Goal: Information Seeking & Learning: Learn about a topic

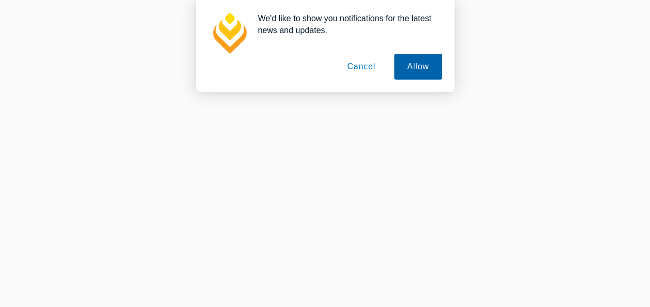
click at [431, 68] on button "Allow" at bounding box center [418, 67] width 48 height 26
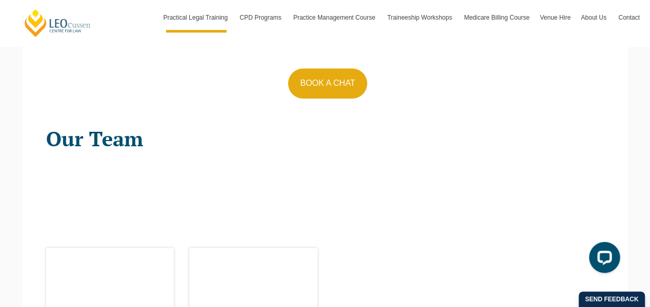
scroll to position [1137, 0]
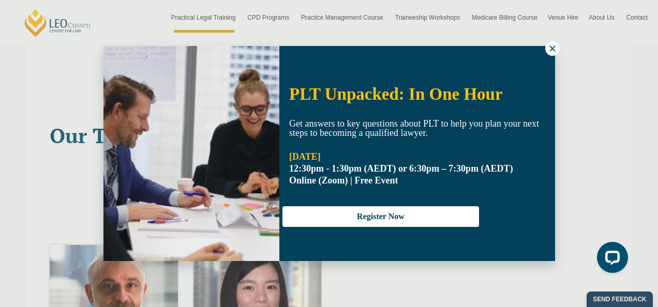
click at [550, 51] on icon at bounding box center [552, 48] width 6 height 6
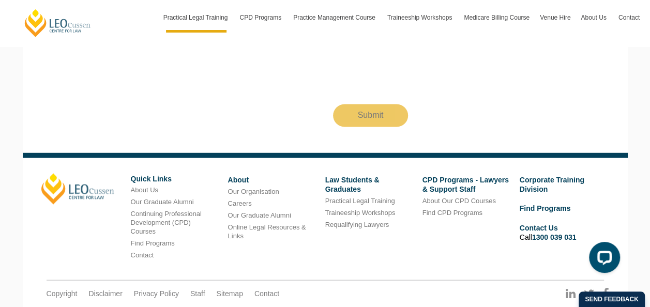
scroll to position [2743, 0]
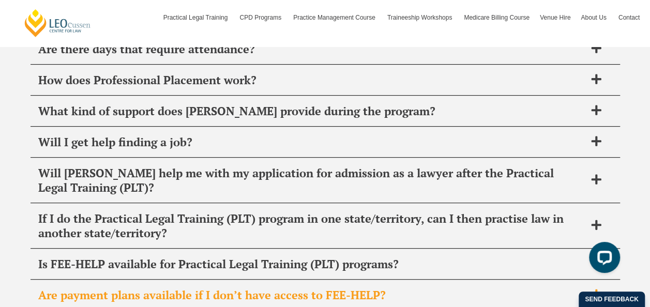
scroll to position [4240, 0]
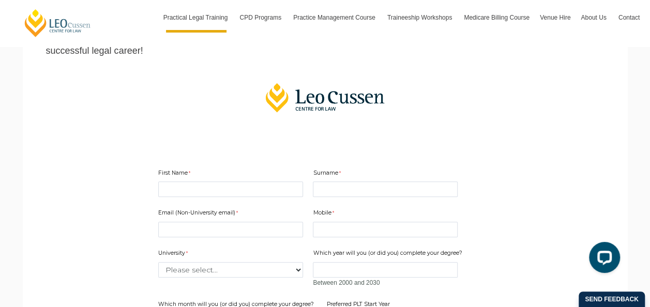
scroll to position [103, 0]
